Goal: Task Accomplishment & Management: Use online tool/utility

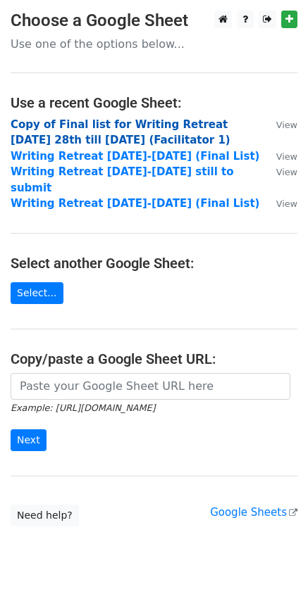
click at [65, 122] on strong "Copy of Final list for Writing Retreat [DATE] 28th till [DATE] (Facilitator 1)" at bounding box center [121, 132] width 220 height 29
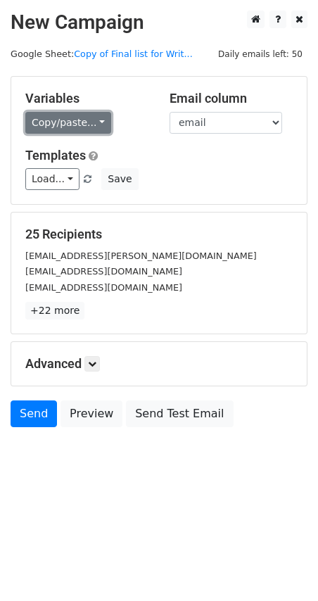
click at [69, 126] on link "Copy/paste..." at bounding box center [68, 123] width 86 height 22
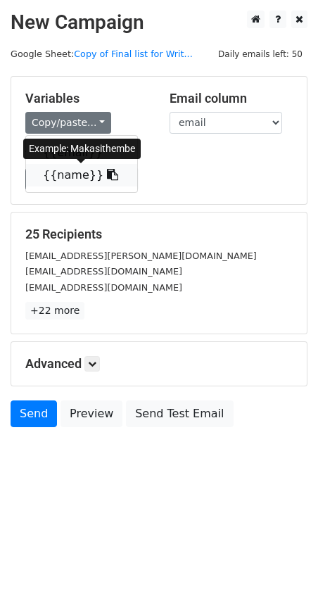
click at [68, 172] on link "{{name}}" at bounding box center [81, 175] width 111 height 23
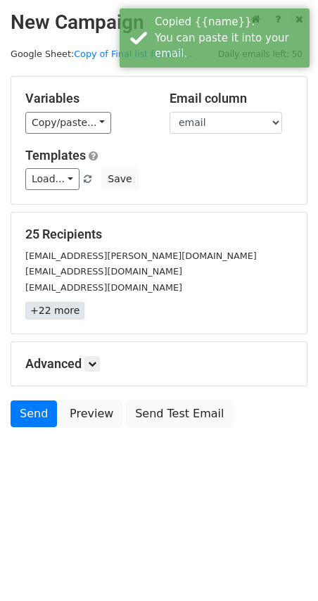
click at [46, 312] on link "+22 more" at bounding box center [54, 311] width 59 height 18
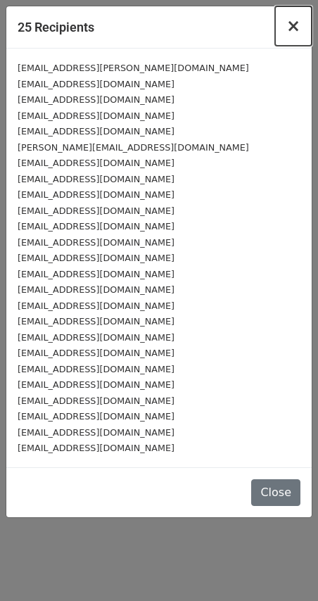
click at [298, 31] on span "×" at bounding box center [293, 26] width 14 height 20
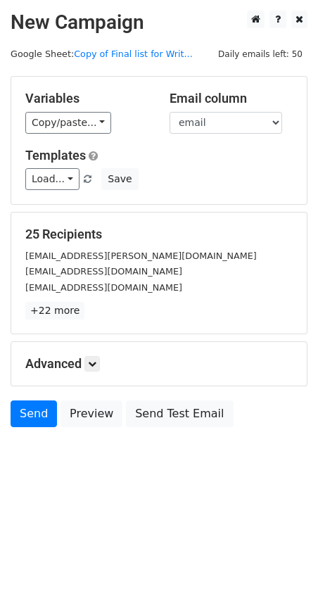
click at [182, 61] on main "New Campaign Daily emails left: 50 Google Sheet: Copy of Final list for Writ...…" at bounding box center [159, 223] width 318 height 424
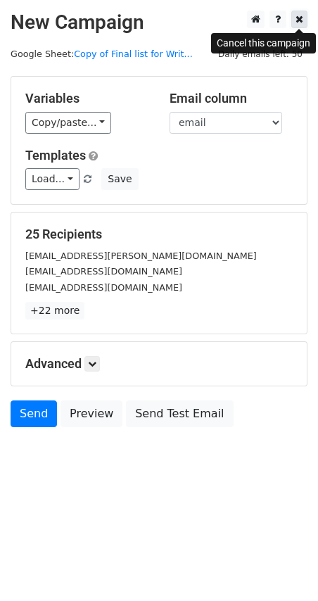
click at [296, 24] on icon at bounding box center [300, 19] width 8 height 10
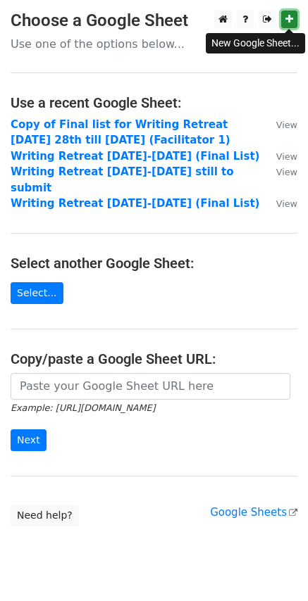
click at [286, 17] on icon at bounding box center [289, 19] width 8 height 10
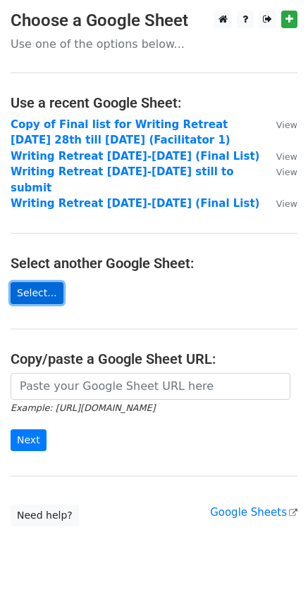
click at [40, 282] on link "Select..." at bounding box center [37, 293] width 53 height 22
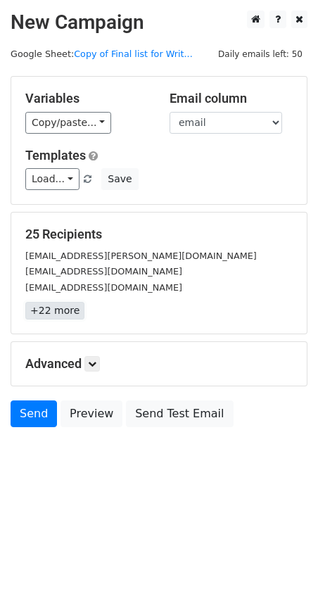
click at [53, 313] on link "+22 more" at bounding box center [54, 311] width 59 height 18
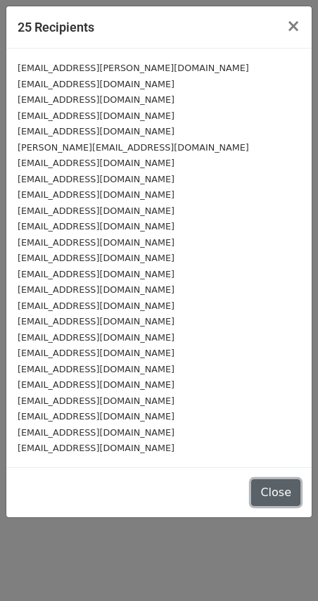
click at [288, 495] on button "Close" at bounding box center [275, 492] width 49 height 27
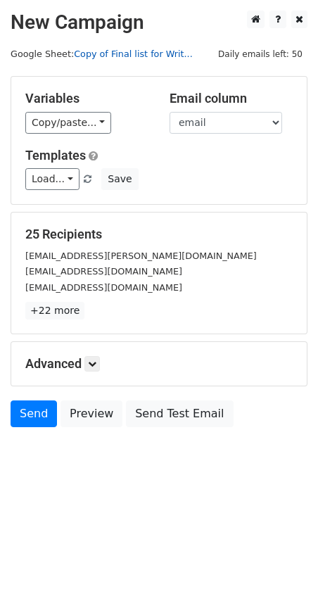
click at [125, 50] on link "Copy of Final list for Writ..." at bounding box center [133, 54] width 119 height 11
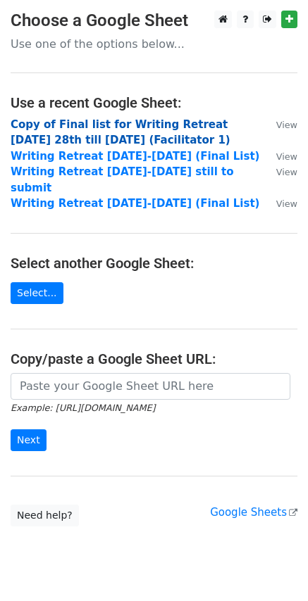
click at [129, 136] on strong "Copy of Final list for Writing Retreat Tuesday 28th till Friday 31st October (F…" at bounding box center [121, 132] width 220 height 29
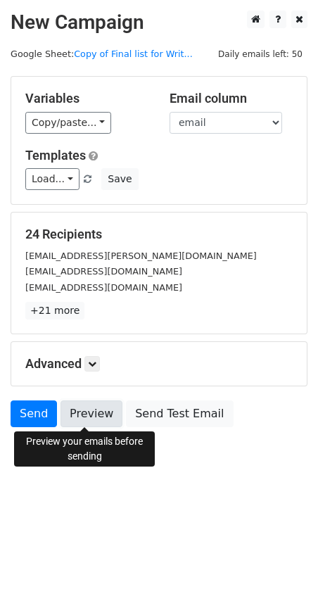
click at [85, 422] on link "Preview" at bounding box center [92, 413] width 62 height 27
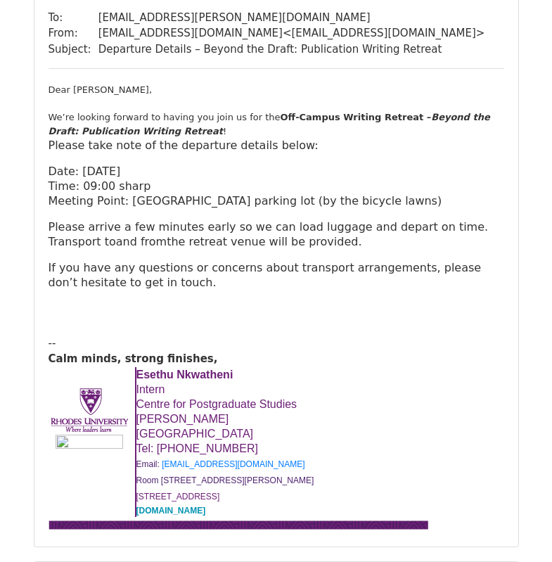
scroll to position [141, 0]
